Goal: Task Accomplishment & Management: Manage account settings

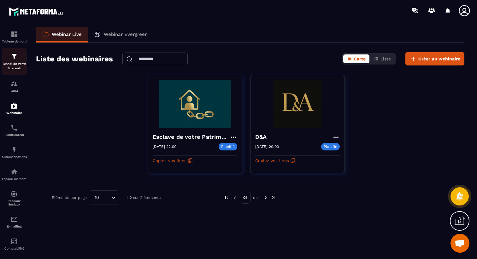
click at [18, 64] on p "Tunnel de vente Site web" at bounding box center [14, 66] width 25 height 9
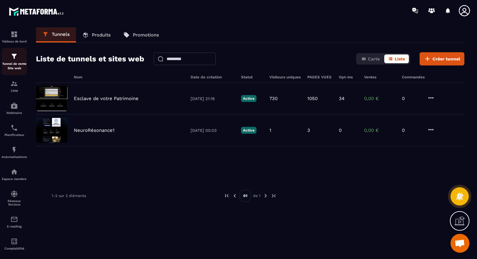
click at [16, 61] on div "Tunnel de vente Site web" at bounding box center [14, 62] width 25 height 18
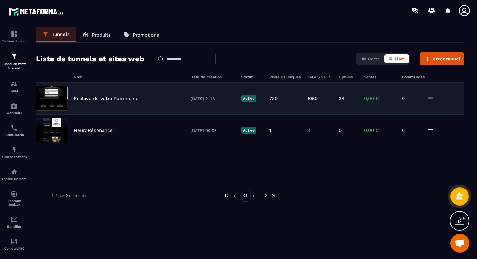
click at [96, 97] on p "Esclave de votre Patrimoine" at bounding box center [106, 99] width 65 height 6
click at [132, 98] on p "Esclave de votre Patrimoine" at bounding box center [106, 99] width 65 height 6
click at [62, 95] on img at bounding box center [52, 98] width 32 height 25
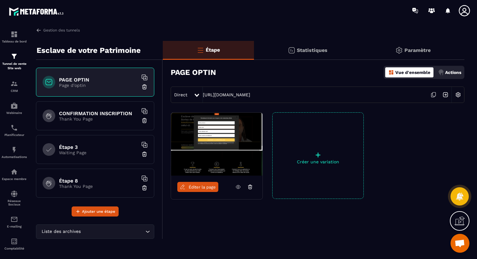
click at [455, 68] on div "Actions" at bounding box center [449, 72] width 26 height 10
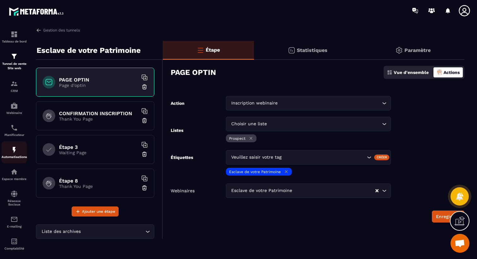
click at [13, 156] on div "Automatisations" at bounding box center [14, 152] width 25 height 13
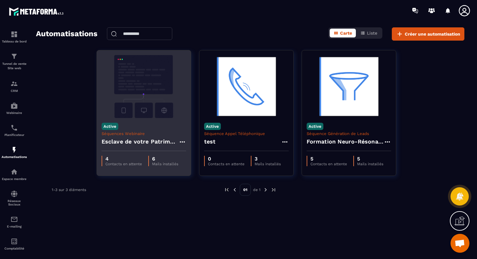
click at [139, 140] on h4 "Esclave de votre Patrimoine - Copy" at bounding box center [139, 141] width 77 height 9
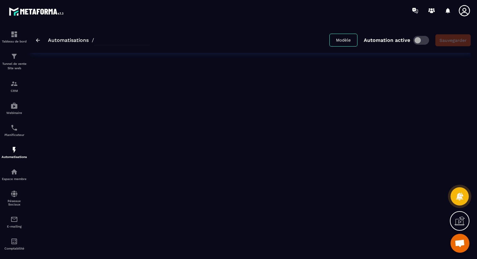
type input "**********"
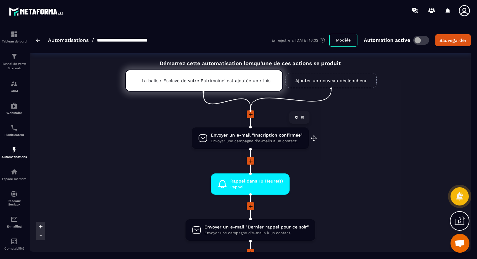
scroll to position [10, 0]
click at [233, 82] on p "La balise 'Esclave de votre Patrimoine' est ajoutée une fois" at bounding box center [204, 80] width 125 height 5
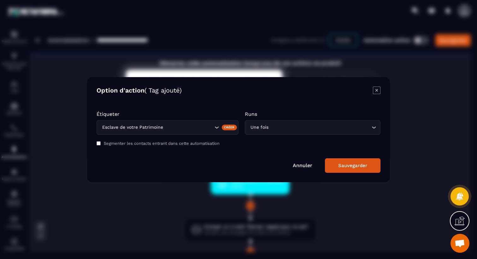
click at [275, 130] on input "Search for option" at bounding box center [319, 127] width 100 height 7
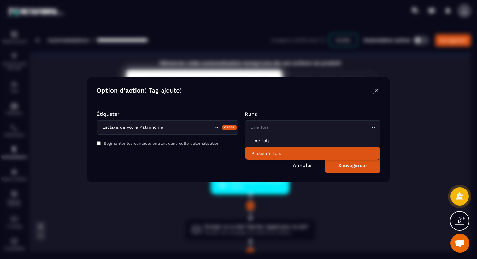
click at [272, 154] on p "Plusieurs fois" at bounding box center [312, 153] width 122 height 6
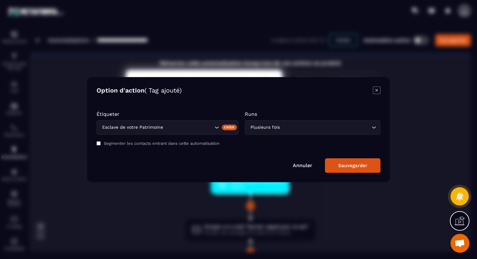
click at [352, 170] on button "Sauvegarder" at bounding box center [352, 166] width 55 height 14
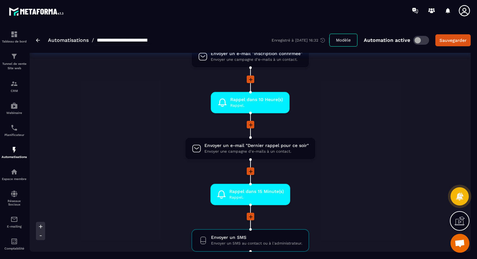
scroll to position [96, 0]
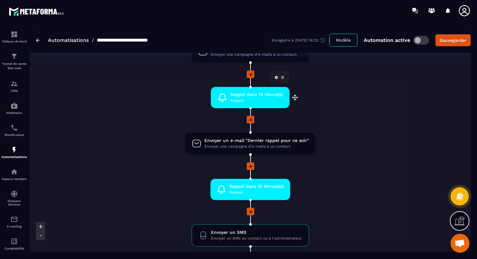
click at [259, 96] on span "Rappel dans 10 Heure(s)" at bounding box center [256, 95] width 53 height 6
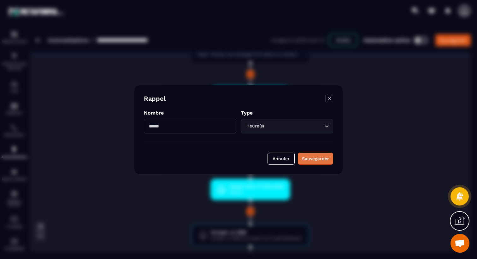
click at [304, 157] on div "Sauvegarder" at bounding box center [315, 159] width 27 height 6
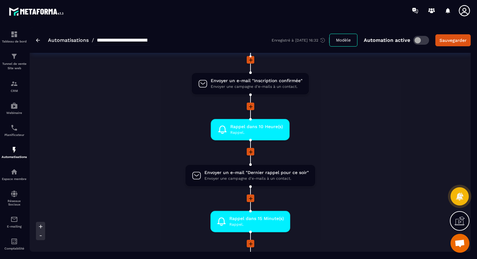
scroll to position [0, 0]
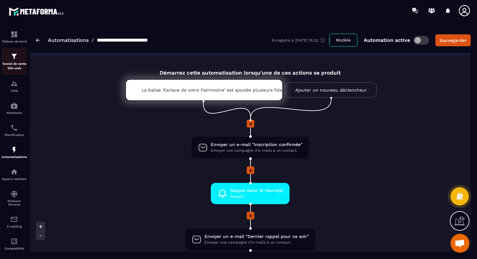
click at [15, 62] on p "Tunnel de vente Site web" at bounding box center [14, 66] width 25 height 9
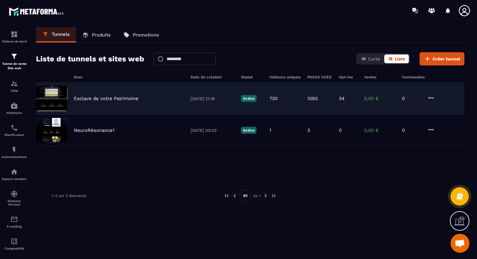
click at [111, 98] on p "Esclave de votre Patrimoine" at bounding box center [106, 99] width 65 height 6
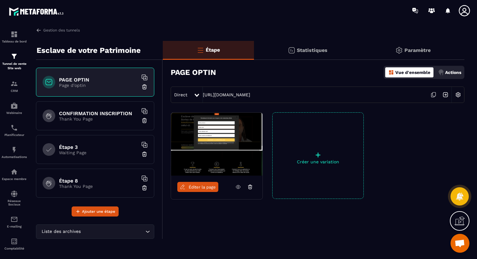
click at [357, 86] on div "PAGE OPTIN Vue d'ensemble Actions Direct [URL][DOMAIN_NAME]" at bounding box center [313, 82] width 301 height 42
click at [447, 94] on img at bounding box center [445, 95] width 12 height 12
click at [14, 156] on div "Automatisations" at bounding box center [14, 152] width 25 height 13
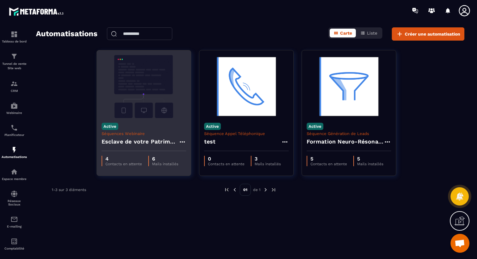
click at [110, 143] on h4 "Esclave de votre Patrimoine - Copy" at bounding box center [139, 141] width 77 height 9
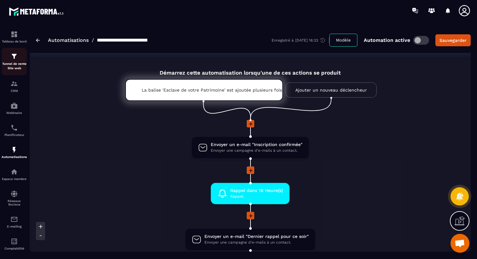
click at [20, 67] on p "Tunnel de vente Site web" at bounding box center [14, 66] width 25 height 9
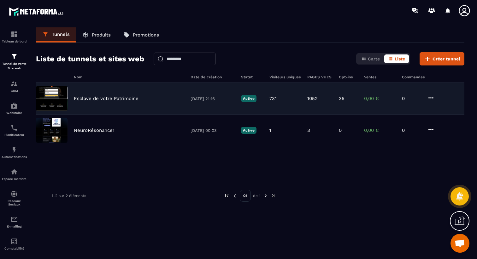
click at [100, 98] on p "Esclave de votre Patrimoine" at bounding box center [106, 99] width 65 height 6
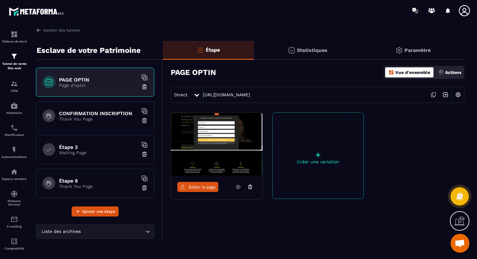
click at [444, 97] on img at bounding box center [445, 95] width 12 height 12
click at [19, 155] on div "Automatisations" at bounding box center [14, 152] width 25 height 13
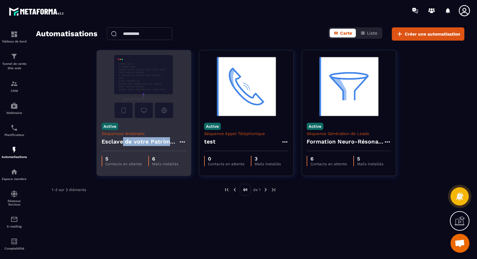
click at [121, 146] on div "Esclave de votre Patrimoine - Copy" at bounding box center [143, 143] width 84 height 15
click at [122, 142] on h4 "Esclave de votre Patrimoine - Copy" at bounding box center [139, 141] width 77 height 9
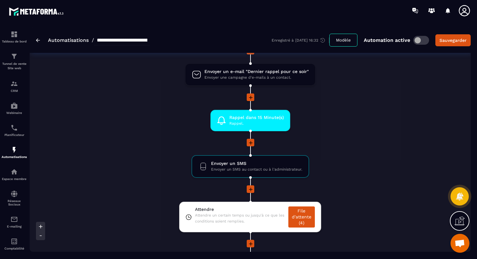
scroll to position [33, 0]
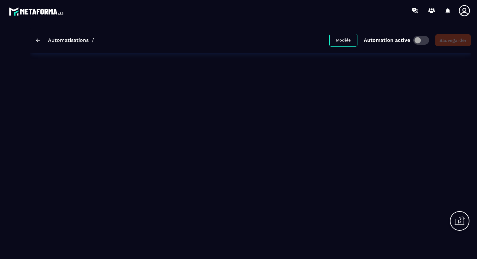
type input "**********"
